Goal: Task Accomplishment & Management: Use online tool/utility

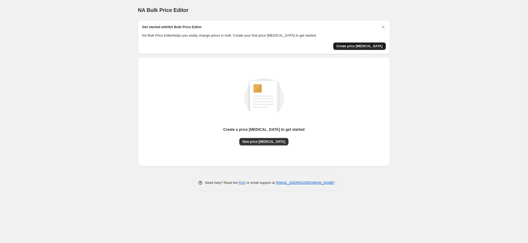
click at [348, 44] on span "Create price [MEDICAL_DATA]" at bounding box center [359, 46] width 46 height 4
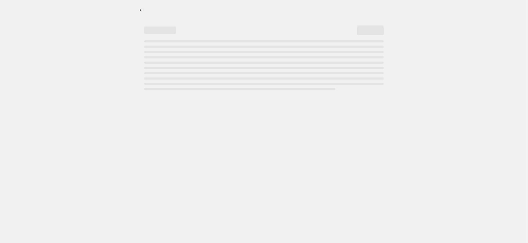
select select "percentage"
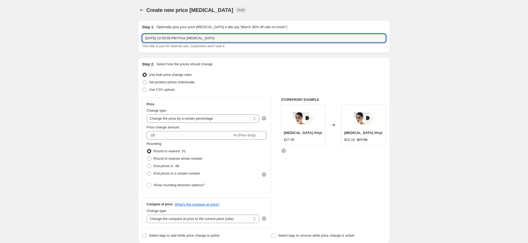
drag, startPoint x: 229, startPoint y: 39, endPoint x: 124, endPoint y: 38, distance: 105.3
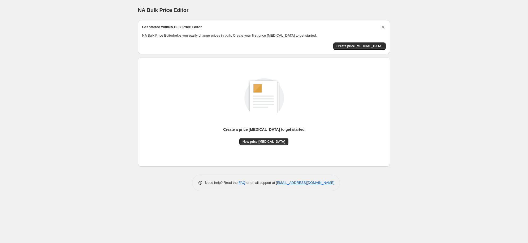
click at [273, 150] on div "Create a price [MEDICAL_DATA] to get started New price [MEDICAL_DATA]" at bounding box center [263, 112] width 243 height 101
click at [269, 141] on span "New price [MEDICAL_DATA]" at bounding box center [263, 141] width 43 height 4
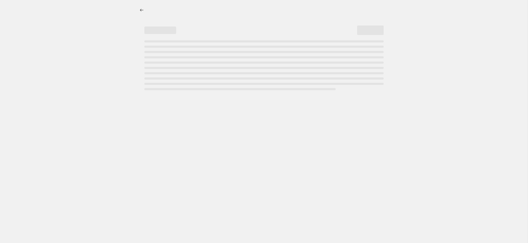
select select "percentage"
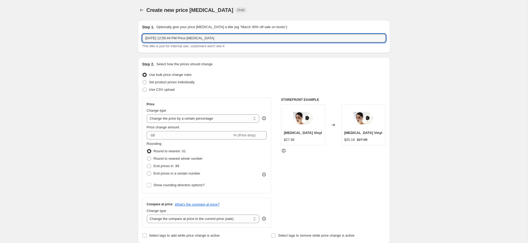
drag, startPoint x: 239, startPoint y: 38, endPoint x: 130, endPoint y: 37, distance: 108.5
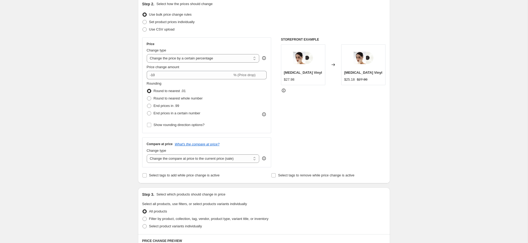
scroll to position [60, 0]
type input "National Vinyl Day"
click at [152, 23] on span "Set product prices individually" at bounding box center [172, 22] width 46 height 4
click at [143, 21] on input "Set product prices individually" at bounding box center [142, 20] width 0 height 0
radio input "true"
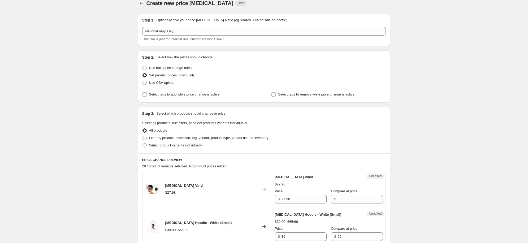
scroll to position [0, 0]
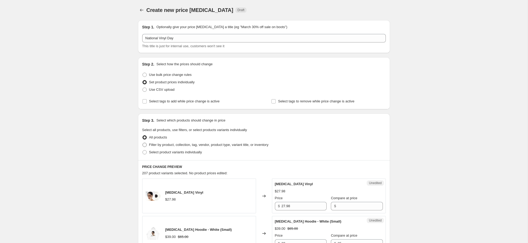
click at [180, 145] on span "Filter by product, collection, tag, vendor, product type, variant title, or inv…" at bounding box center [208, 145] width 119 height 4
click at [143, 143] on input "Filter by product, collection, tag, vendor, product type, variant title, or inv…" at bounding box center [142, 143] width 0 height 0
radio input "true"
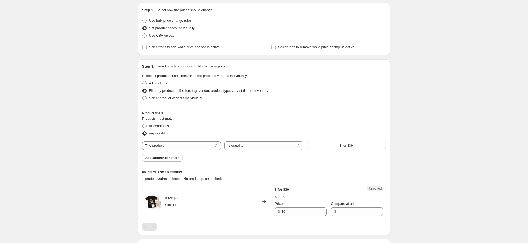
scroll to position [68, 0]
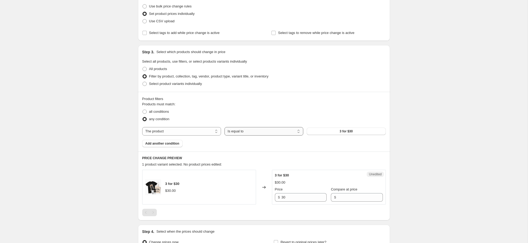
click at [245, 131] on select "Is equal to Is not equal to" at bounding box center [263, 131] width 79 height 8
click at [184, 130] on select "The product The product's collection The product's tag The product's vendor The…" at bounding box center [181, 131] width 79 height 8
select select "product_type"
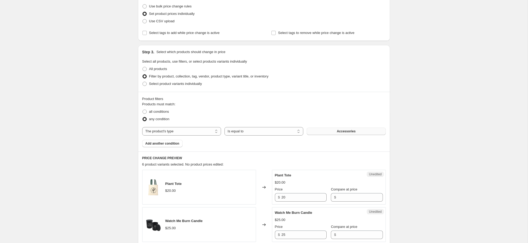
click at [343, 131] on span "Accessories" at bounding box center [346, 131] width 19 height 4
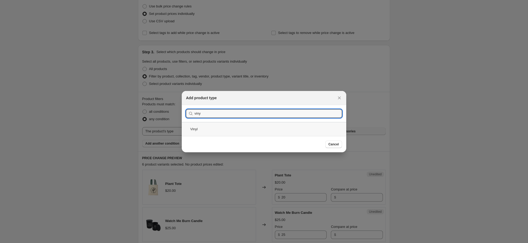
type input "viny"
drag, startPoint x: 211, startPoint y: 124, endPoint x: 239, endPoint y: 126, distance: 28.2
click at [211, 124] on div "Vinyl" at bounding box center [264, 129] width 164 height 14
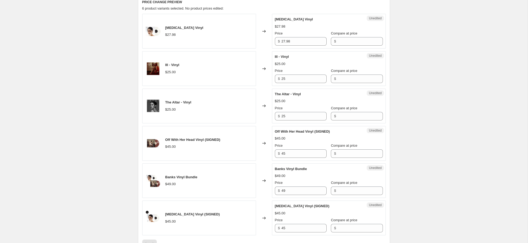
scroll to position [223, 0]
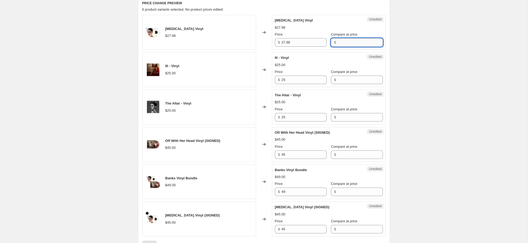
click at [348, 43] on input "Compare at price" at bounding box center [359, 42] width 45 height 8
type input "27.98"
click at [311, 43] on input "27.98" at bounding box center [303, 42] width 45 height 8
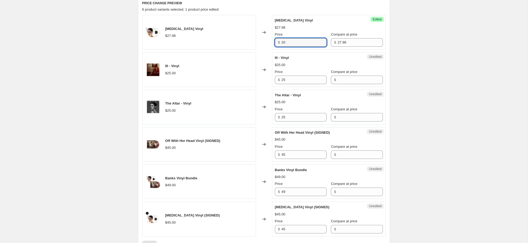
type input "20"
click at [256, 53] on div "Changed to" at bounding box center [264, 69] width 16 height 35
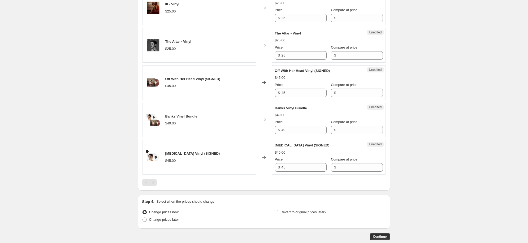
scroll to position [315, 0]
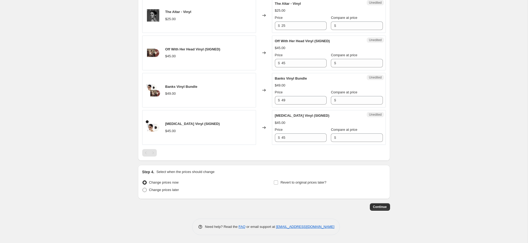
click at [157, 190] on span "Change prices later" at bounding box center [164, 190] width 30 height 4
click at [143, 188] on input "Change prices later" at bounding box center [142, 188] width 0 height 0
radio input "true"
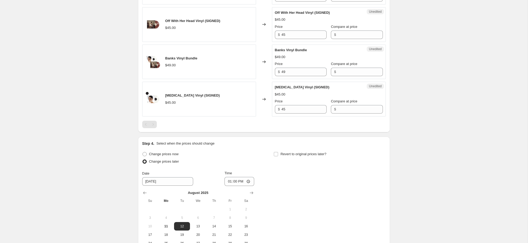
scroll to position [361, 0]
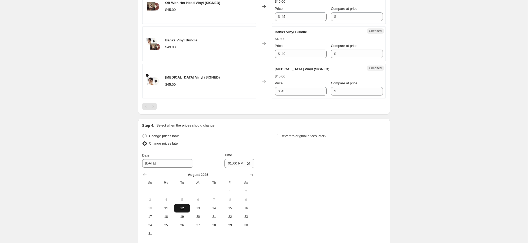
click at [180, 206] on span "12" at bounding box center [182, 208] width 12 height 4
click at [248, 160] on input "13:00" at bounding box center [239, 163] width 30 height 9
click at [248, 162] on input "13:00" at bounding box center [239, 163] width 30 height 9
click at [238, 164] on input "13:00" at bounding box center [239, 163] width 30 height 9
click at [228, 164] on input "13:00" at bounding box center [239, 163] width 30 height 9
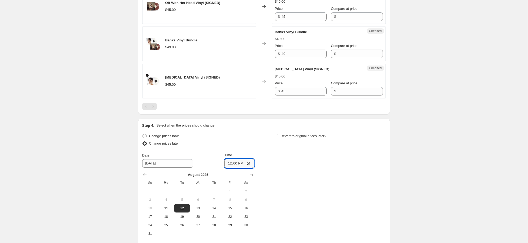
click at [241, 164] on input "12:00" at bounding box center [239, 163] width 30 height 9
type input "00:00"
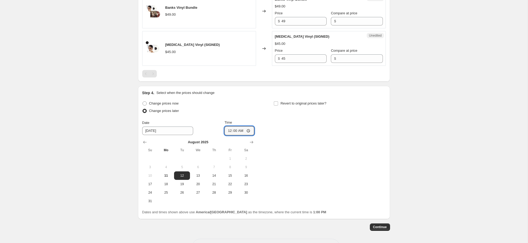
scroll to position [400, 0]
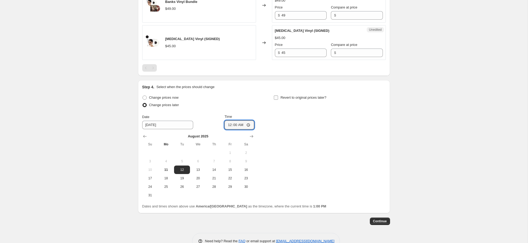
click at [278, 98] on label "Revert to original prices later?" at bounding box center [299, 97] width 53 height 7
click at [278, 98] on input "Revert to original prices later?" at bounding box center [276, 97] width 4 height 4
checkbox input "true"
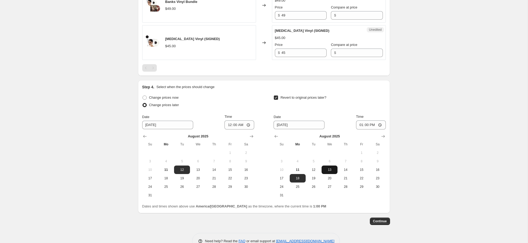
click at [328, 169] on span "13" at bounding box center [330, 170] width 12 height 4
type input "[DATE]"
click at [364, 125] on input "13:00" at bounding box center [371, 124] width 30 height 9
click at [356, 127] on input "13:00" at bounding box center [371, 124] width 30 height 9
click at [357, 126] on input "13:00" at bounding box center [371, 124] width 30 height 9
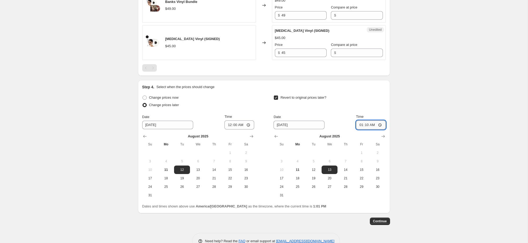
click at [356, 123] on input "01:10" at bounding box center [371, 124] width 30 height 9
click at [359, 125] on input "01:10" at bounding box center [371, 124] width 30 height 9
click at [365, 125] on input "00:10" at bounding box center [371, 124] width 30 height 9
type input "00:00"
click at [377, 220] on span "Continue" at bounding box center [380, 221] width 14 height 4
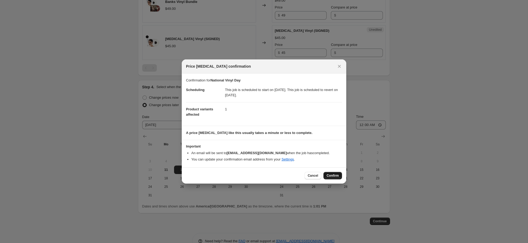
click at [334, 175] on span "Confirm" at bounding box center [332, 175] width 12 height 4
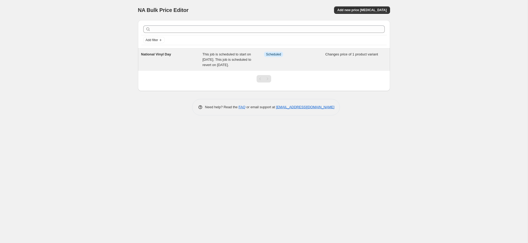
click at [327, 56] on span "Changes price of 1 product variant" at bounding box center [351, 54] width 53 height 4
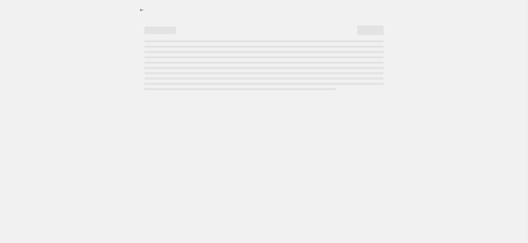
select select "product_type"
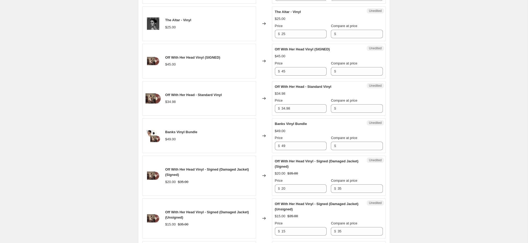
scroll to position [329, 0]
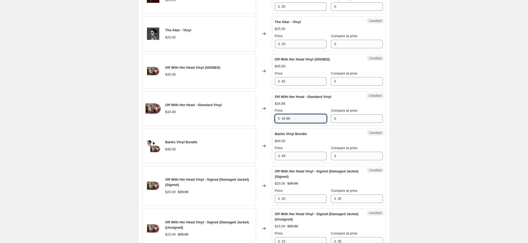
drag, startPoint x: 298, startPoint y: 117, endPoint x: 264, endPoint y: 116, distance: 34.0
click at [264, 116] on div "Off With Her Head - Standard Vinyl $34.98 Changed to Unedited Off With Her Head…" at bounding box center [263, 108] width 243 height 35
click at [352, 120] on input "Compare at price" at bounding box center [359, 118] width 45 height 8
paste input "34.98"
type input "34.98"
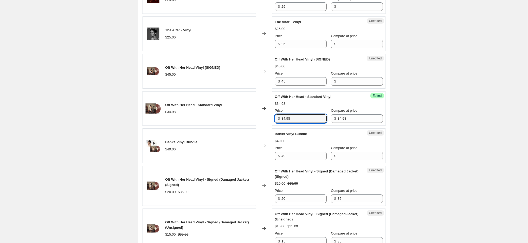
drag, startPoint x: 299, startPoint y: 120, endPoint x: 246, endPoint y: 117, distance: 53.1
click at [246, 117] on div "Off With Her Head - Standard Vinyl $34.98 Changed to Success Edited Off With He…" at bounding box center [263, 108] width 243 height 35
type input "20"
click at [385, 117] on div "Success Edited Off With Her Head - Standard Vinyl $34.98 Price $ 20 Compare at …" at bounding box center [329, 108] width 114 height 35
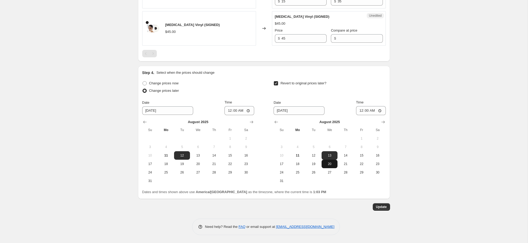
scroll to position [567, 0]
click at [382, 209] on span "Update" at bounding box center [381, 208] width 11 height 4
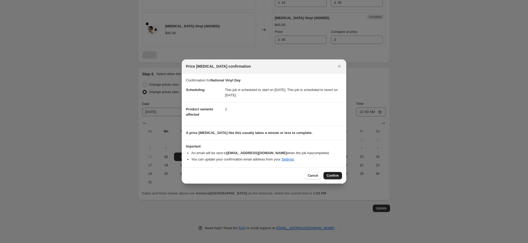
click at [329, 174] on span "Confirm" at bounding box center [332, 175] width 12 height 4
